Goal: Transaction & Acquisition: Purchase product/service

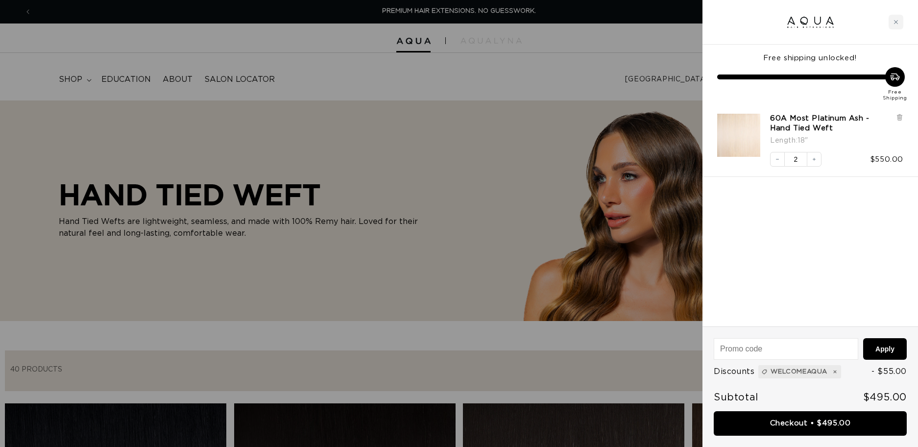
click at [549, 157] on div at bounding box center [459, 223] width 918 height 447
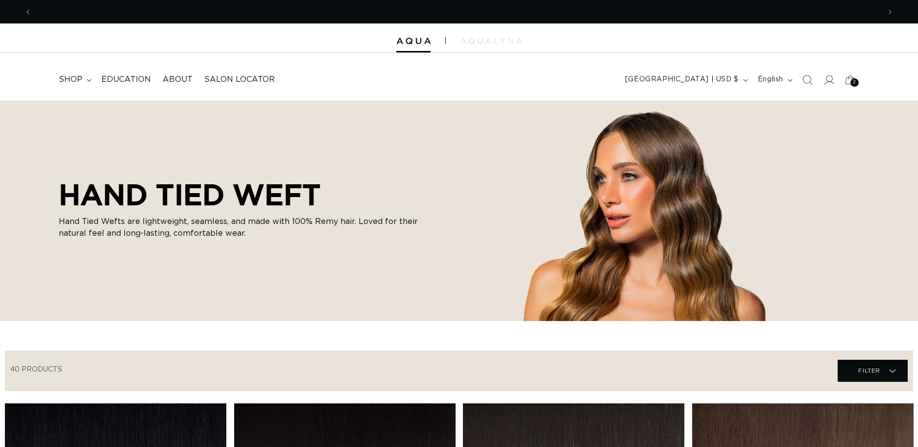
scroll to position [0, 849]
click at [128, 79] on span "Education" at bounding box center [125, 79] width 49 height 10
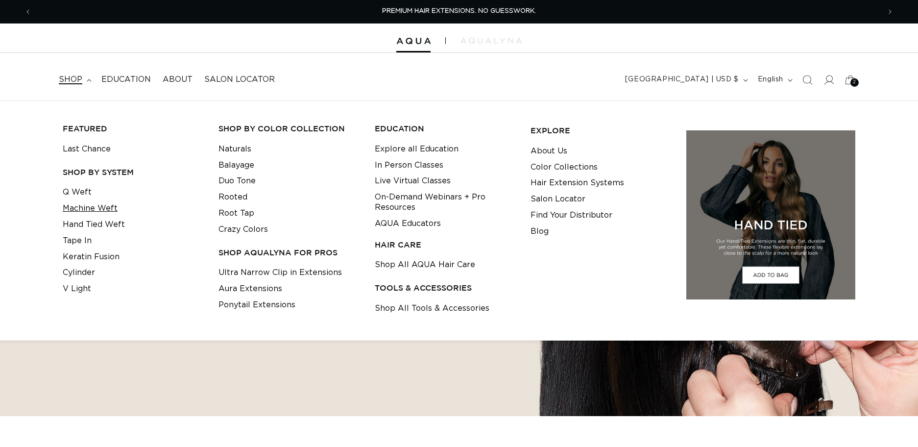
click at [102, 202] on link "Machine Weft" at bounding box center [90, 208] width 55 height 16
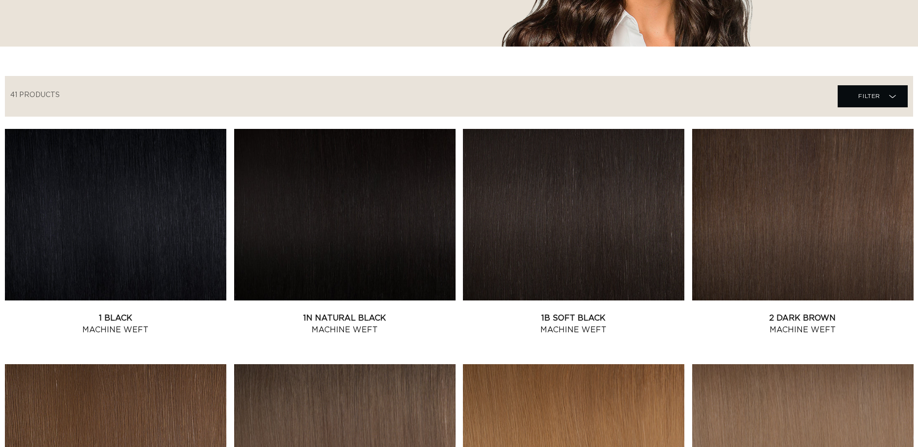
scroll to position [287, 0]
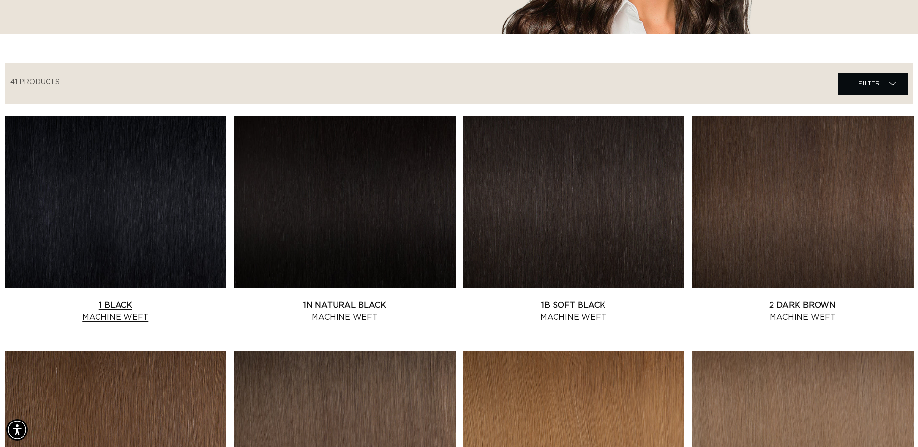
click at [128, 299] on link "1 Black Machine Weft" at bounding box center [115, 311] width 221 height 24
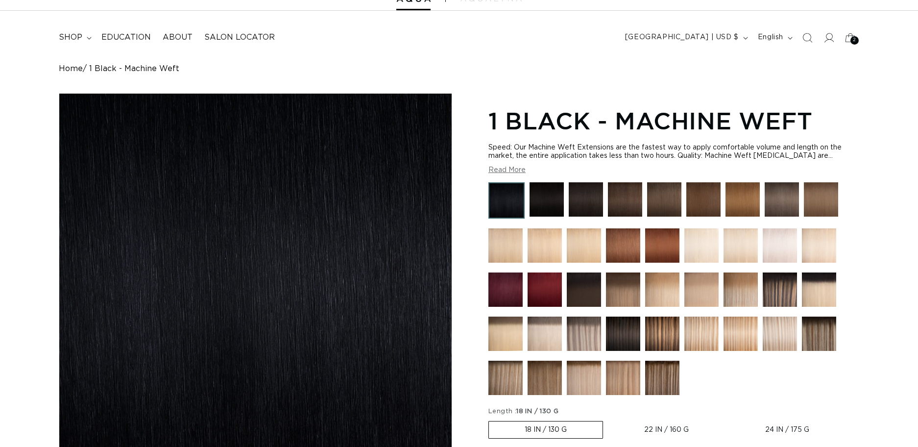
scroll to position [57, 0]
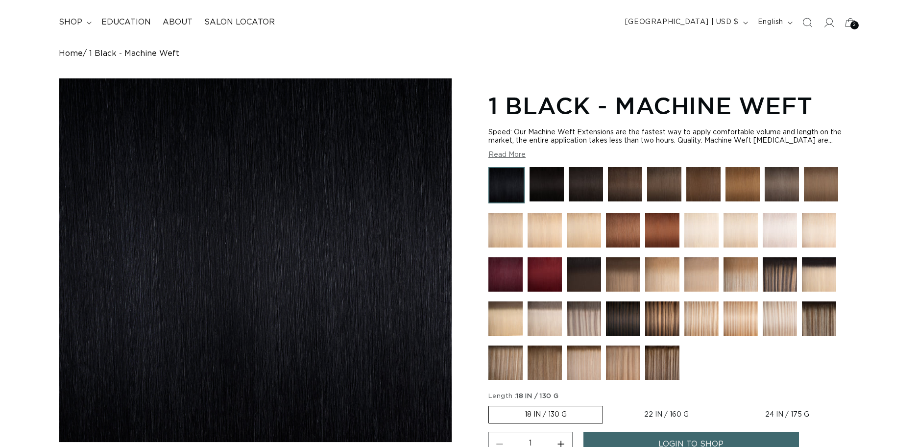
click at [561, 432] on button "Increase quantity for 1 Black - Machine Weft" at bounding box center [561, 444] width 22 height 25
type input "2"
click at [561, 268] on section "1 Black - Machine Weft Speed: Our Machine Weft Extensions are the fastest way t…" at bounding box center [674, 340] width 371 height 504
click at [789, 415] on label "24 IN / 175 G Variant sold out or unavailable" at bounding box center [788, 414] width 116 height 17
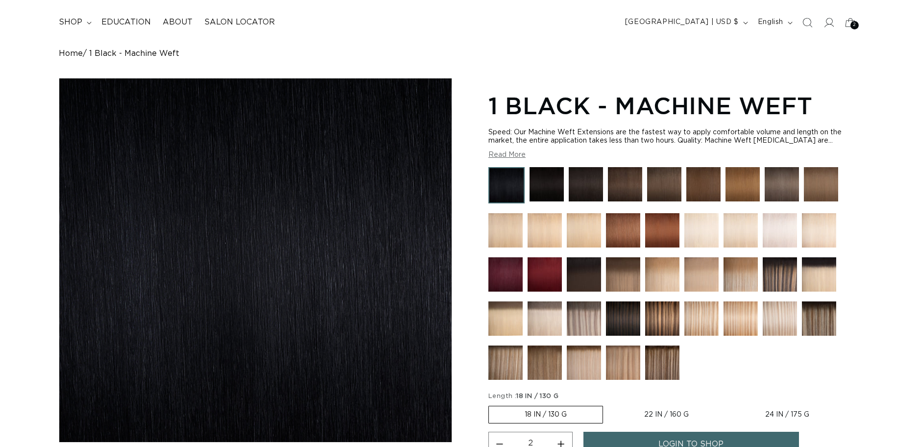
click at [730, 404] on input "24 IN / 175 G Variant sold out or unavailable" at bounding box center [730, 404] width 0 height 0
radio input "true"
click at [667, 411] on label "22 IN / 160 G Variant sold out or unavailable" at bounding box center [666, 414] width 116 height 17
click at [608, 404] on input "22 IN / 160 G Variant sold out or unavailable" at bounding box center [607, 404] width 0 height 0
radio input "true"
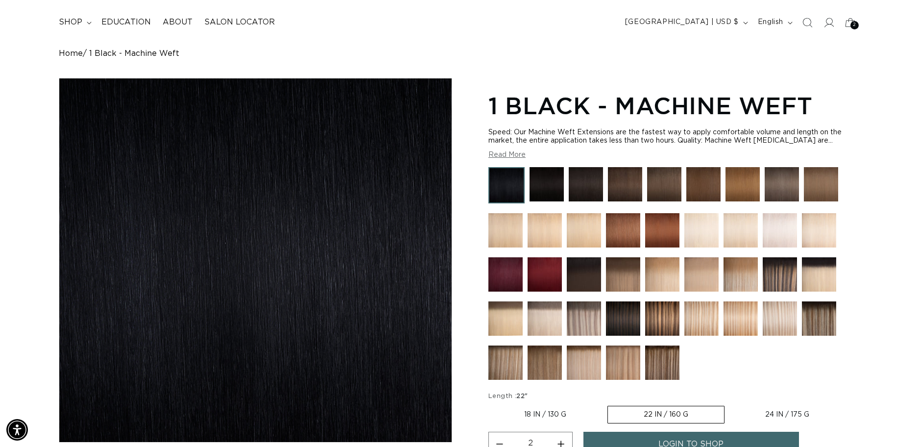
scroll to position [0, 1697]
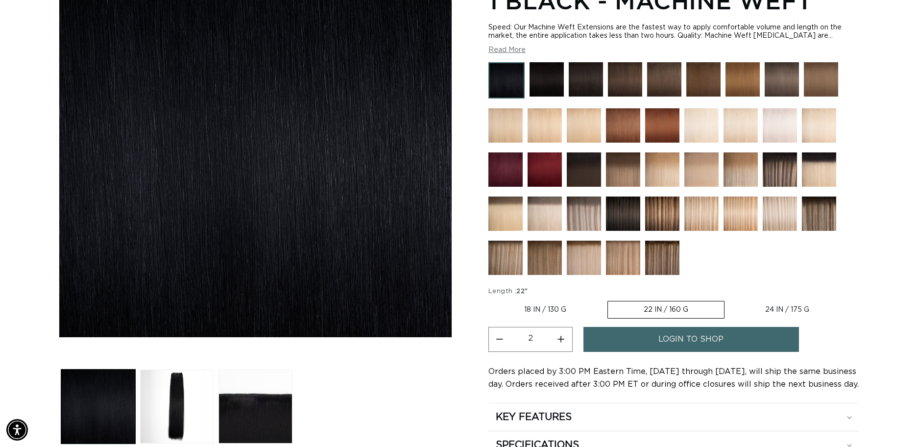
click at [560, 338] on button "Increase quantity for 1 Black - Machine Weft" at bounding box center [561, 339] width 22 height 25
type input "3"
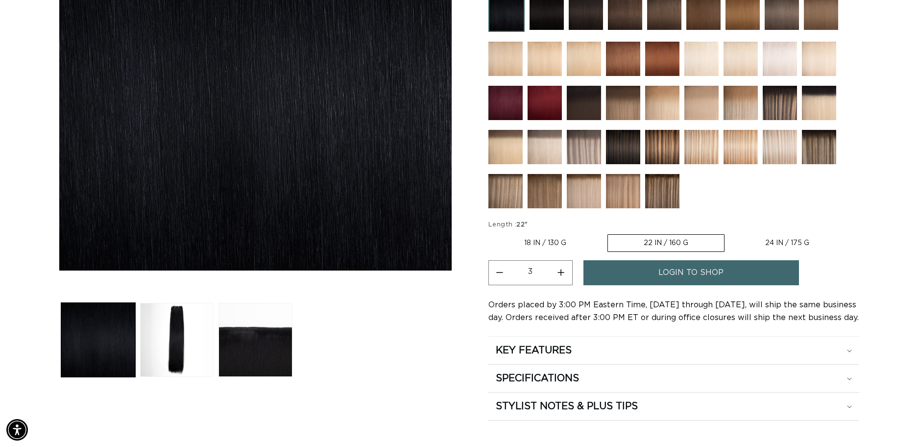
scroll to position [0, 0]
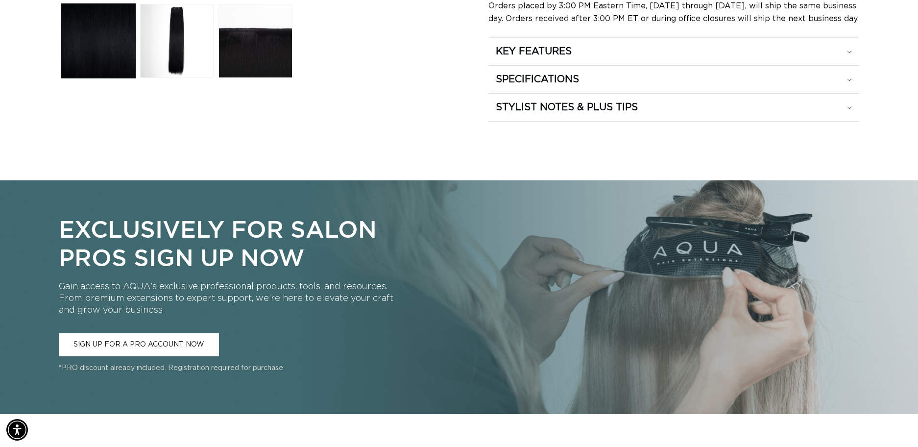
scroll to position [534, 0]
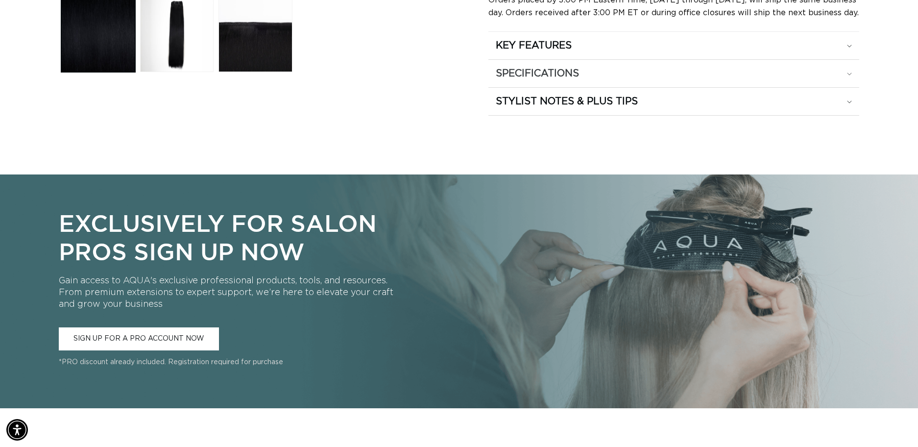
click at [850, 74] on icon at bounding box center [849, 74] width 5 height 3
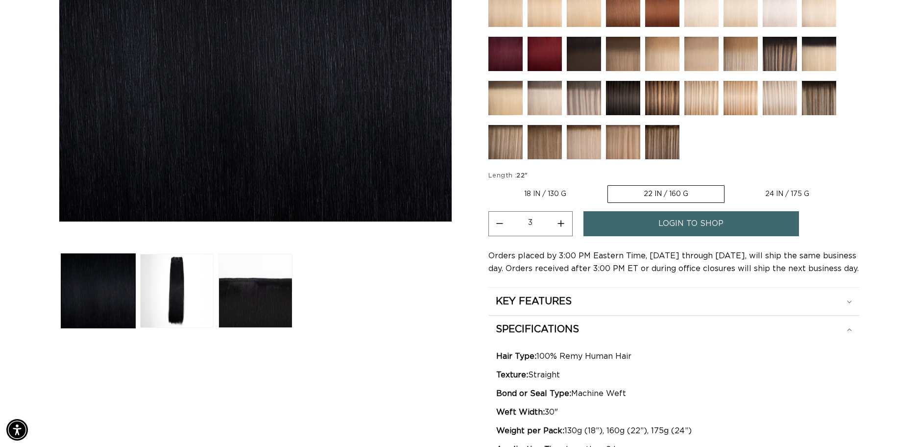
scroll to position [278, 0]
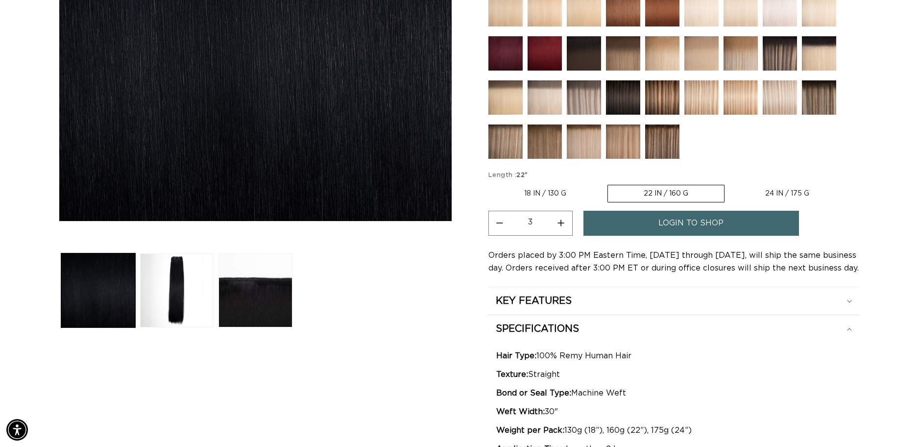
click at [693, 225] on span "login to shop" at bounding box center [691, 223] width 65 height 25
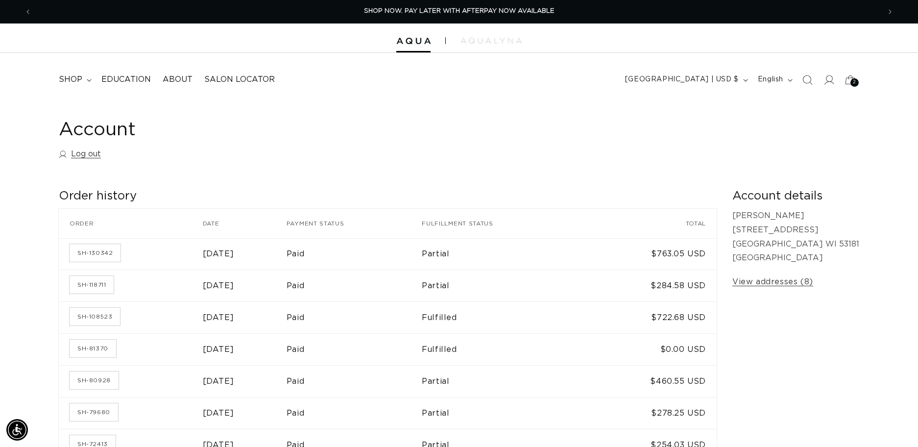
scroll to position [0, 1697]
click at [848, 78] on icon at bounding box center [850, 79] width 23 height 23
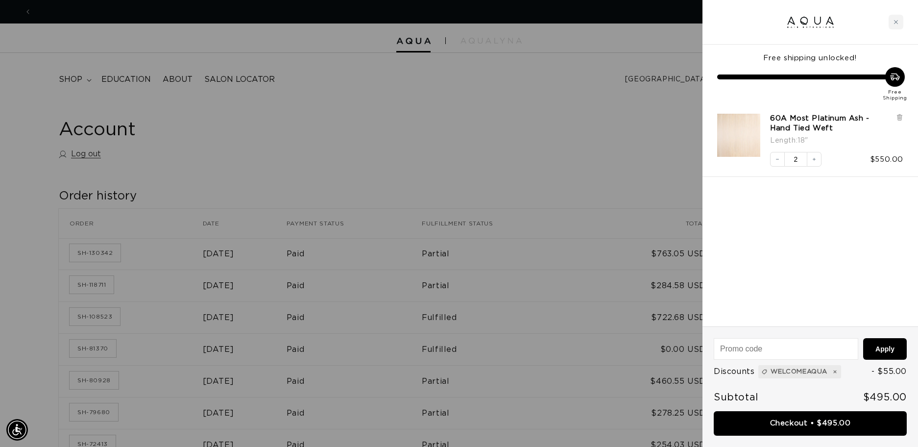
scroll to position [0, 0]
click at [512, 161] on div at bounding box center [459, 223] width 918 height 447
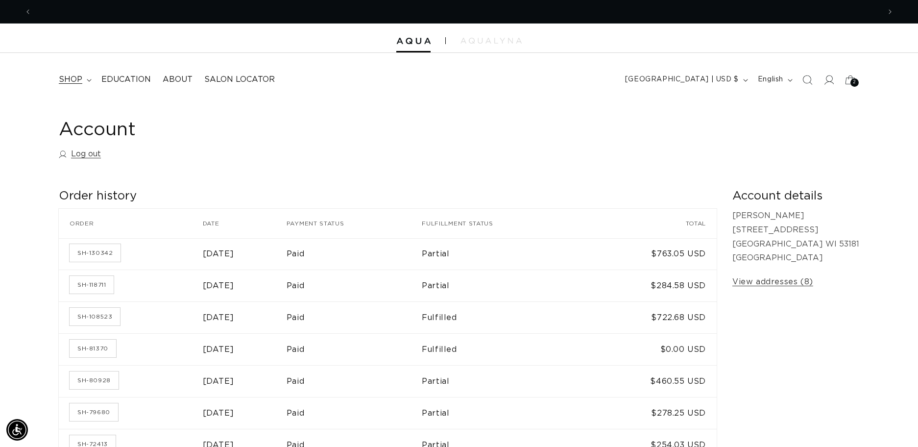
scroll to position [0, 849]
click at [87, 79] on icon at bounding box center [89, 80] width 5 height 3
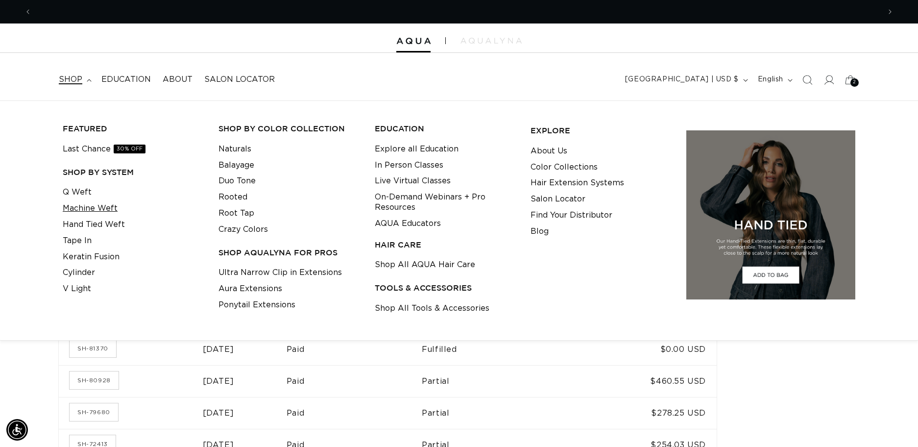
click at [98, 208] on link "Machine Weft" at bounding box center [90, 208] width 55 height 16
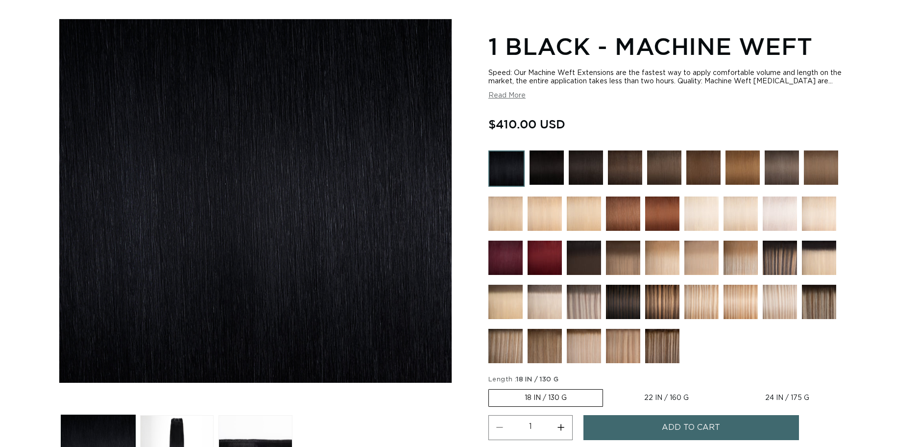
click at [501, 175] on img at bounding box center [507, 168] width 36 height 36
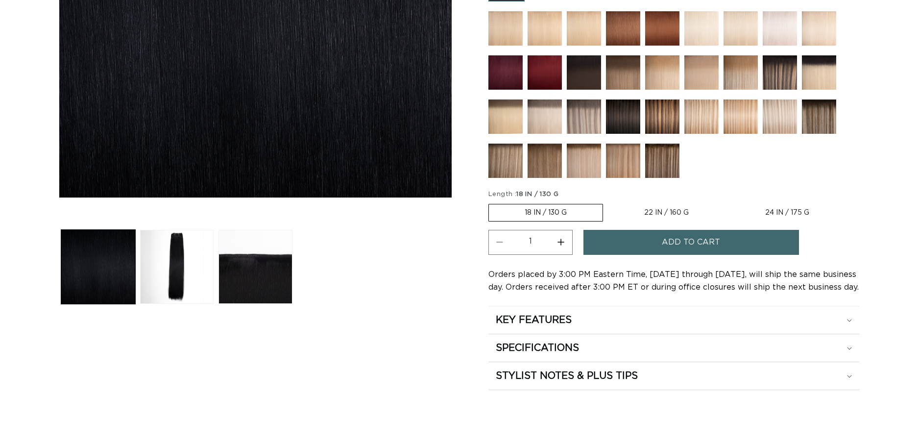
click at [650, 213] on label "22 IN / 160 G Variant sold out or unavailable" at bounding box center [667, 212] width 116 height 17
click at [609, 202] on input "22 IN / 160 G Variant sold out or unavailable" at bounding box center [608, 202] width 0 height 0
radio input "true"
click at [559, 243] on button "Increase quantity for 1 Black - Machine Weft" at bounding box center [561, 242] width 22 height 25
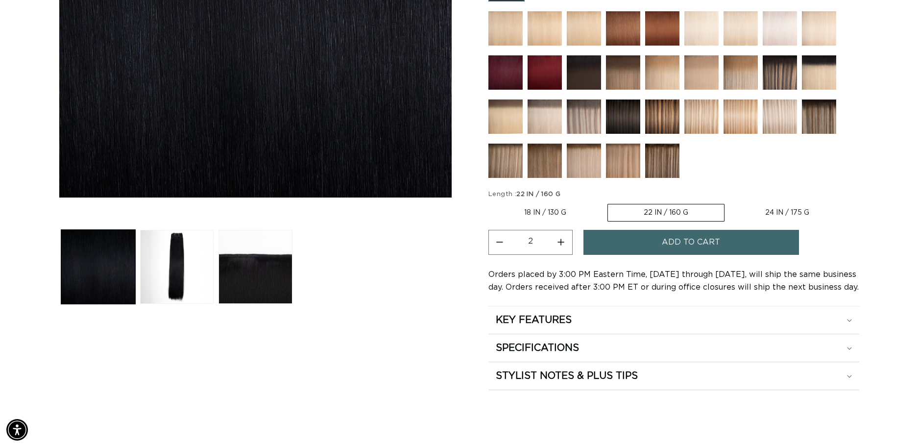
click at [559, 243] on button "Increase quantity for 1 Black - Machine Weft" at bounding box center [561, 242] width 22 height 25
drag, startPoint x: 494, startPoint y: 243, endPoint x: 545, endPoint y: 244, distance: 51.0
click at [495, 243] on button "Decrease quantity for 1 Black - Machine Weft" at bounding box center [500, 242] width 22 height 25
type input "3"
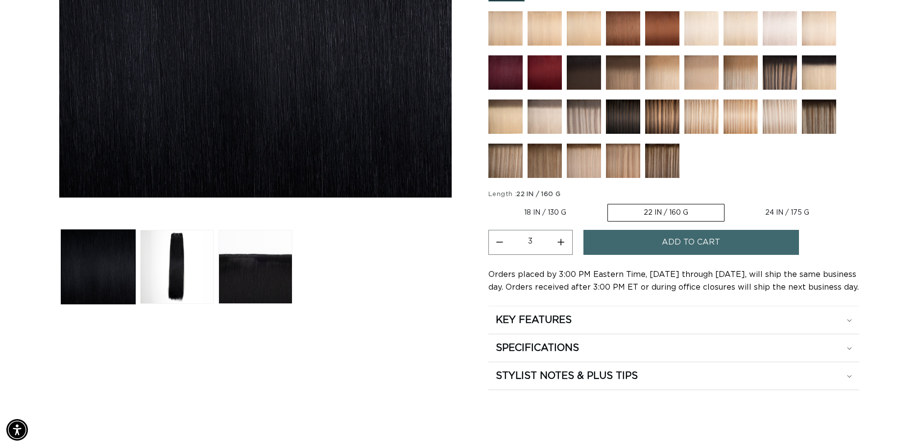
click at [610, 247] on button "Add to cart" at bounding box center [692, 242] width 216 height 25
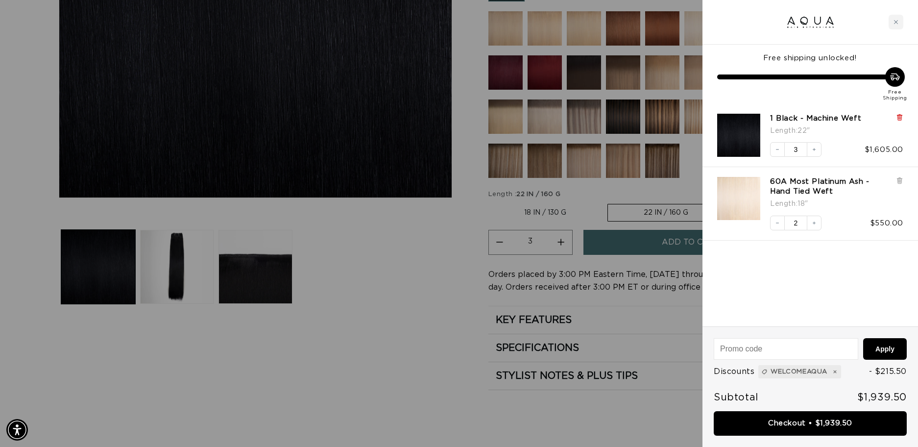
click at [897, 117] on icon at bounding box center [899, 117] width 7 height 7
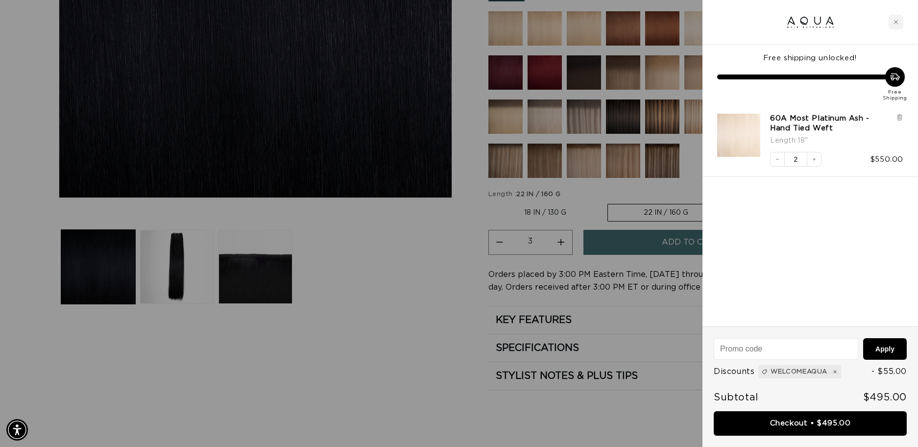
scroll to position [0, 1697]
click at [427, 220] on div at bounding box center [459, 223] width 918 height 447
